Goal: Obtain resource: Download file/media

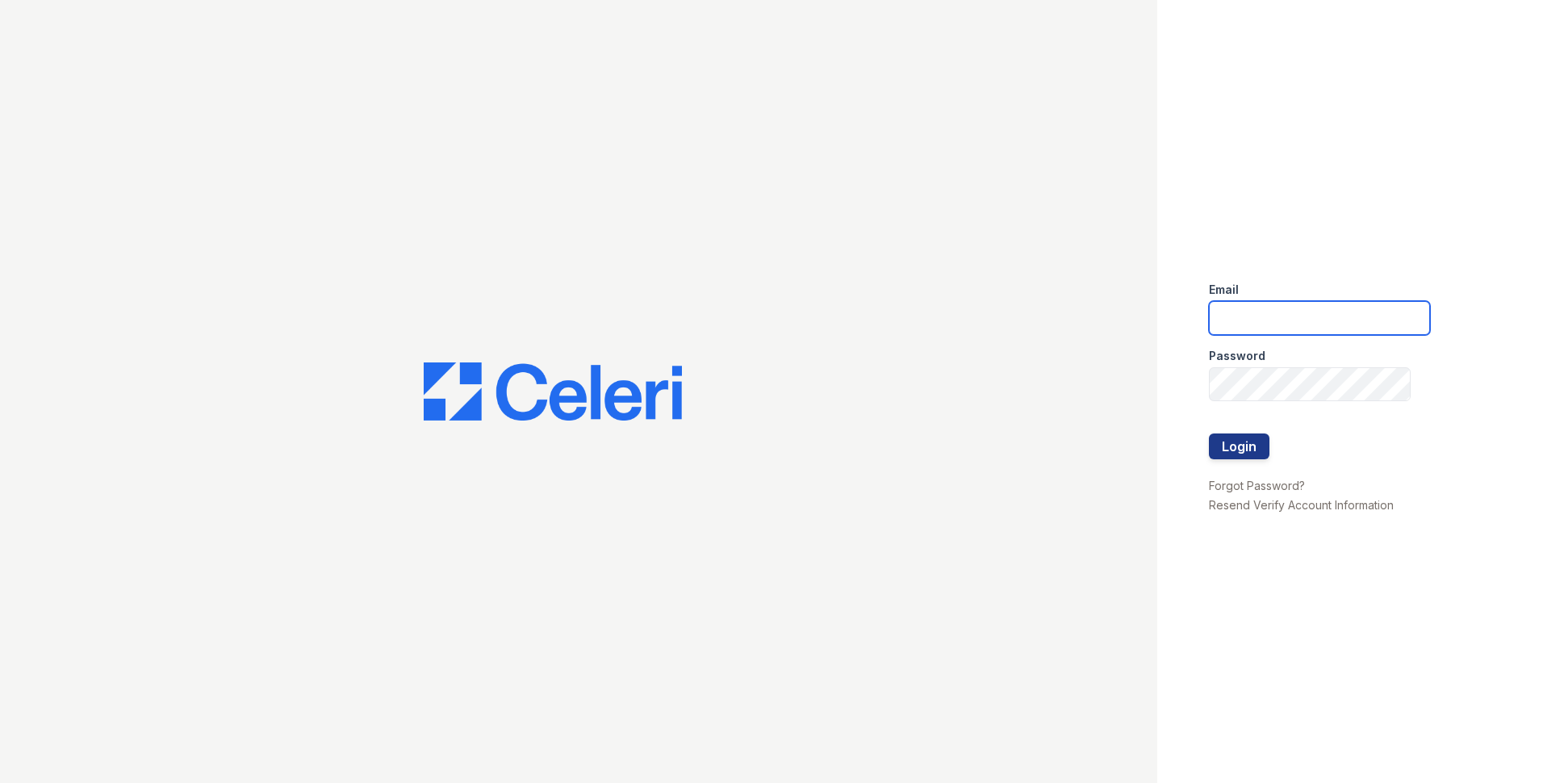
click at [1240, 304] on input "email" at bounding box center [1319, 318] width 221 height 34
type input "daniels.latoya@projectmanagementinc.net"
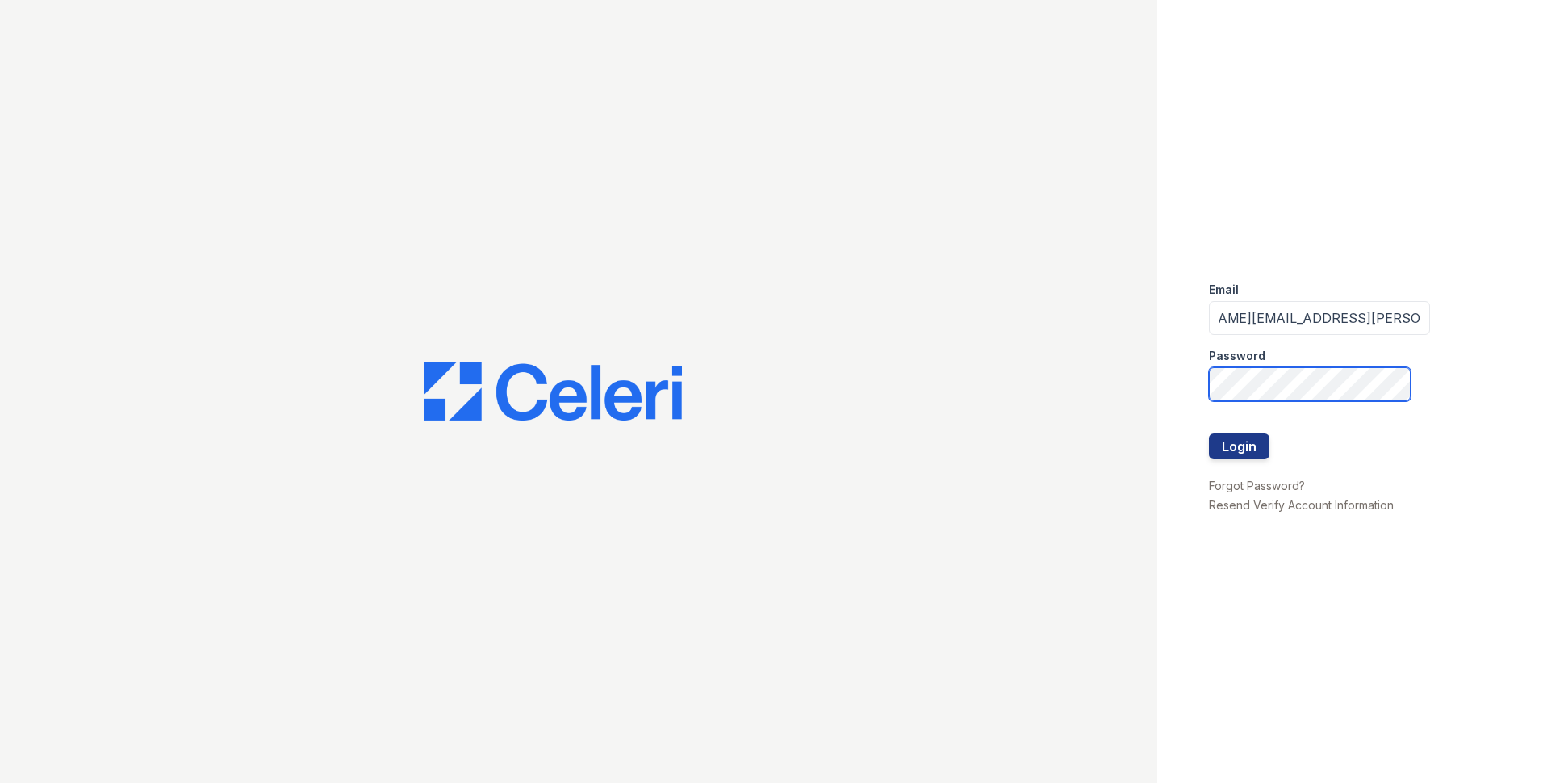
scroll to position [0, 0]
click at [1260, 453] on button "Login" at bounding box center [1239, 446] width 61 height 26
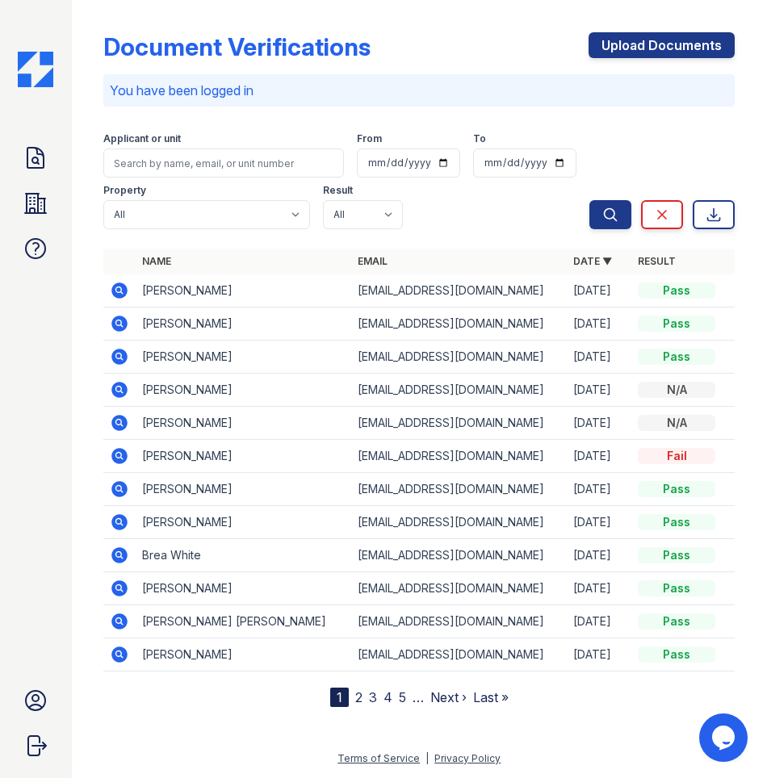
click at [126, 324] on icon at bounding box center [120, 324] width 16 height 16
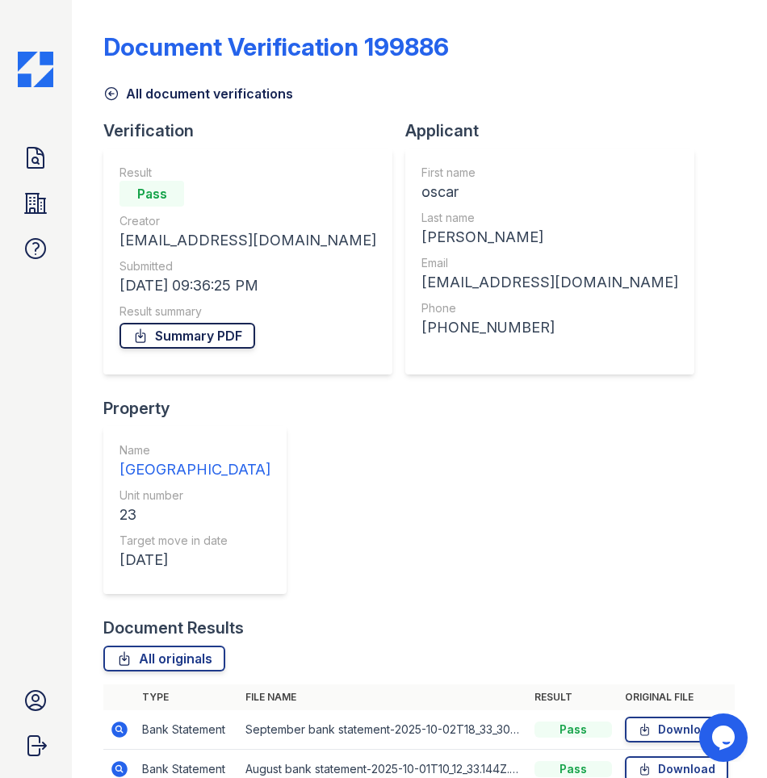
click at [149, 332] on link "Summary PDF" at bounding box center [187, 336] width 136 height 26
click at [644, 717] on link "Download" at bounding box center [676, 730] width 103 height 26
click at [692, 756] on link "Download" at bounding box center [676, 769] width 103 height 26
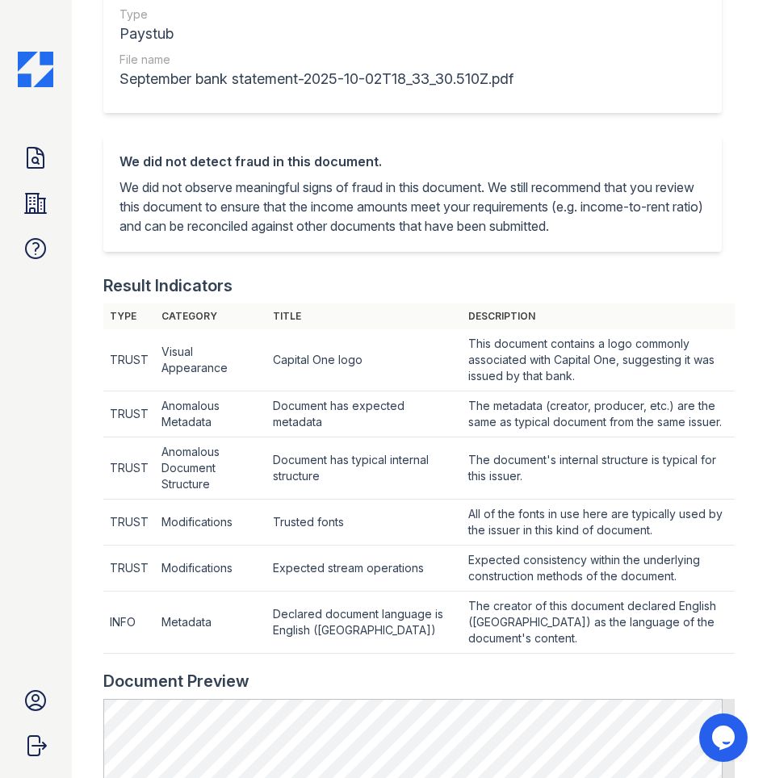
scroll to position [81, 0]
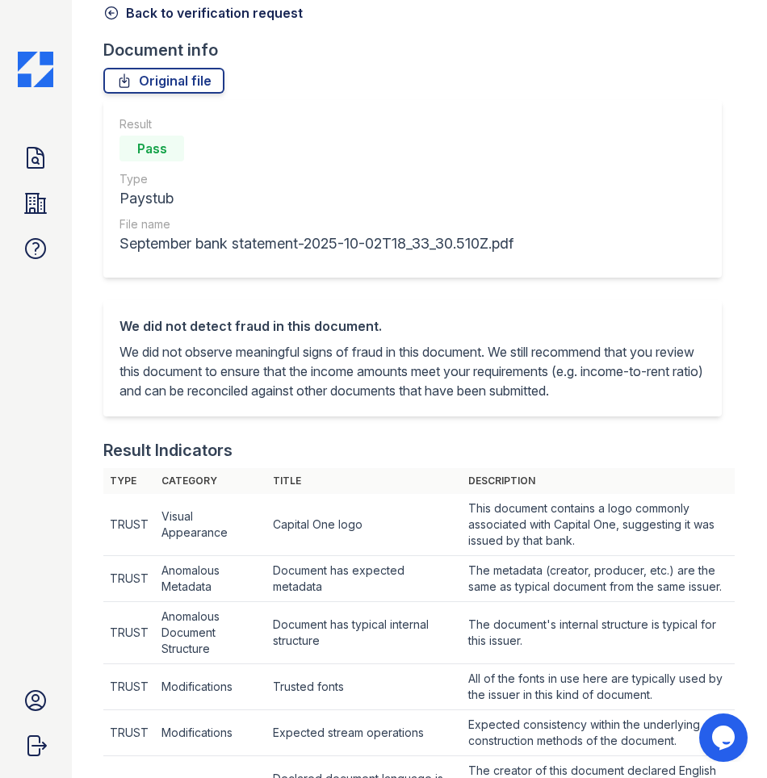
click at [107, 15] on icon at bounding box center [111, 13] width 16 height 16
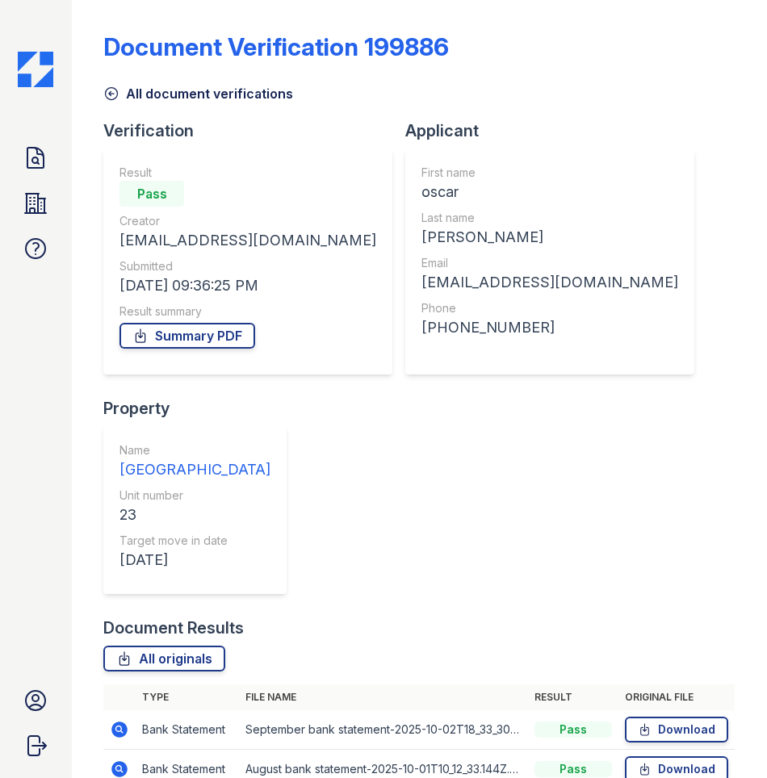
click at [119, 720] on icon at bounding box center [119, 729] width 19 height 19
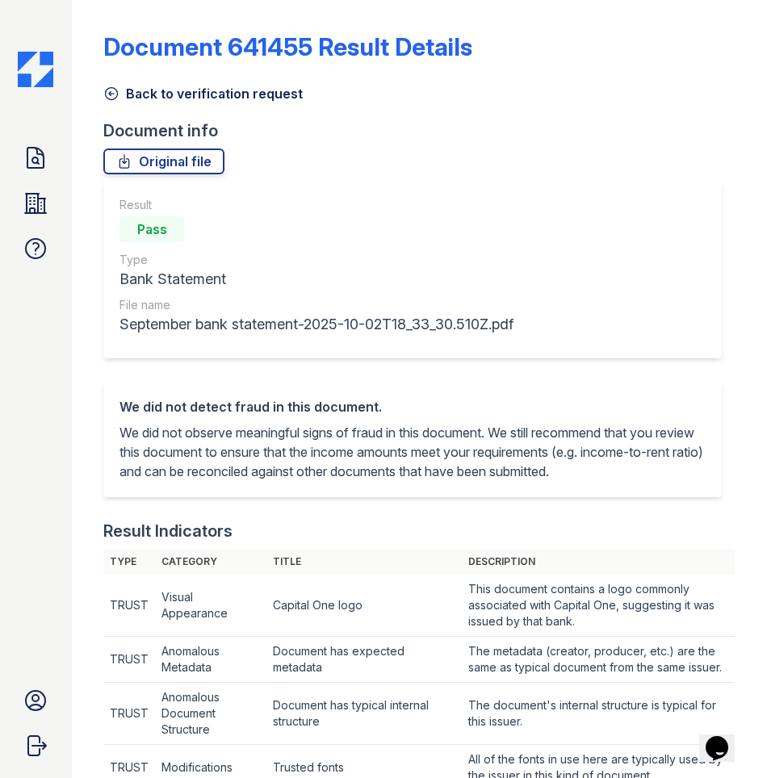
click at [115, 90] on icon at bounding box center [111, 94] width 16 height 16
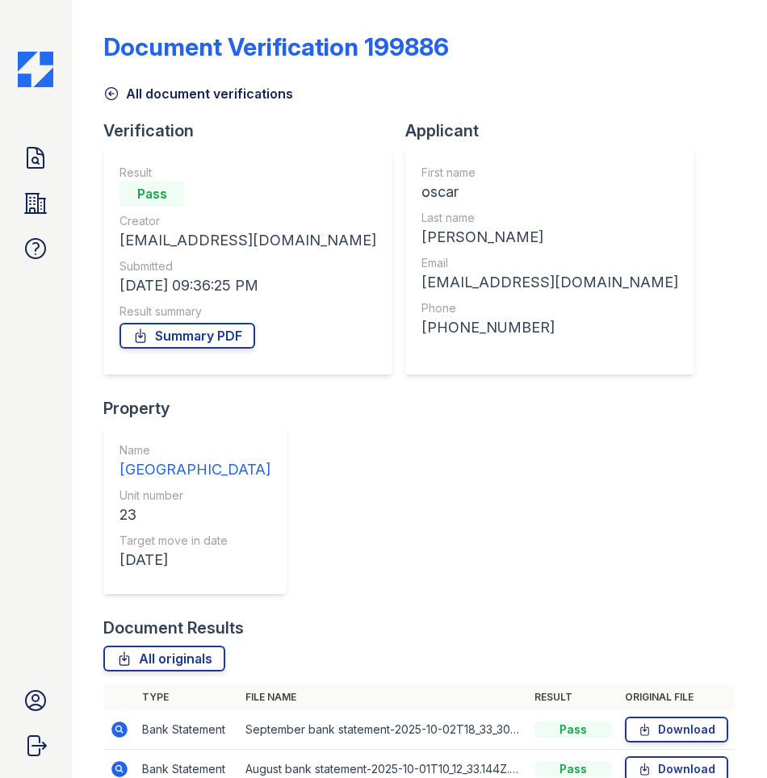
click at [114, 94] on icon at bounding box center [111, 94] width 16 height 16
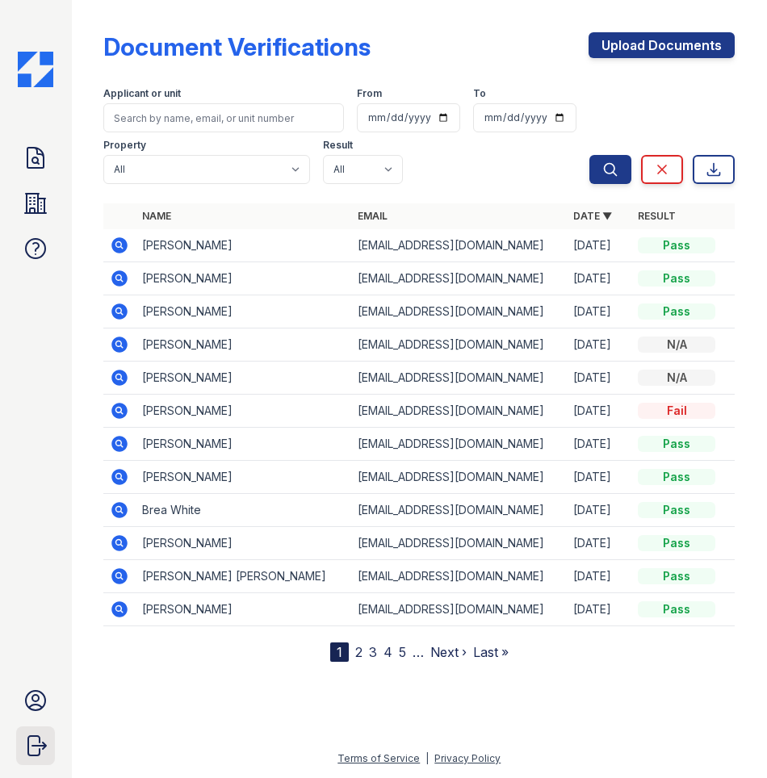
click at [30, 742] on icon "submit" at bounding box center [36, 746] width 26 height 26
